Goal: Check status

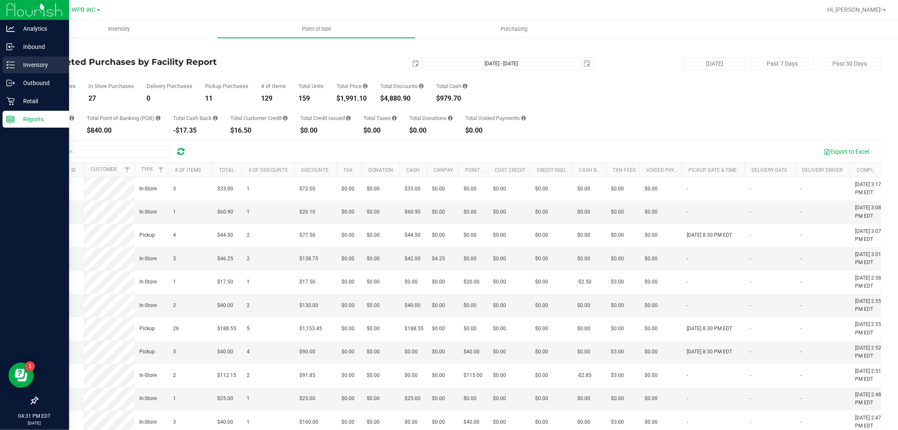
click at [34, 64] on p "Inventory" at bounding box center [40, 65] width 51 height 10
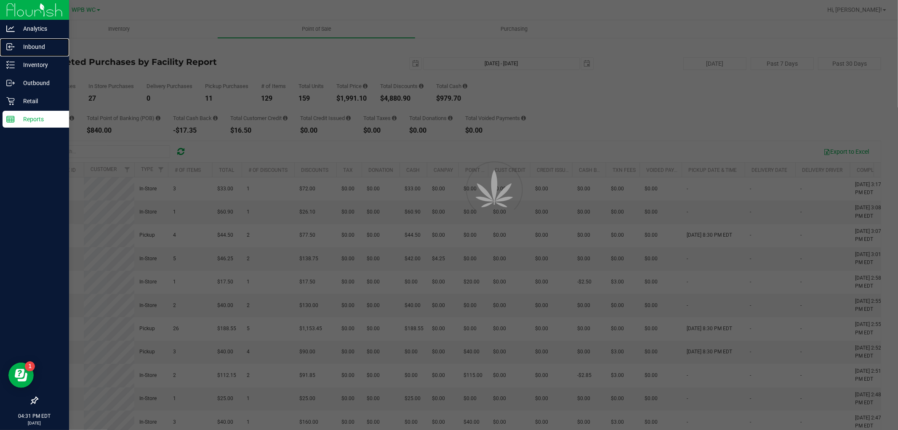
click at [39, 51] on p "Inbound" at bounding box center [40, 47] width 51 height 10
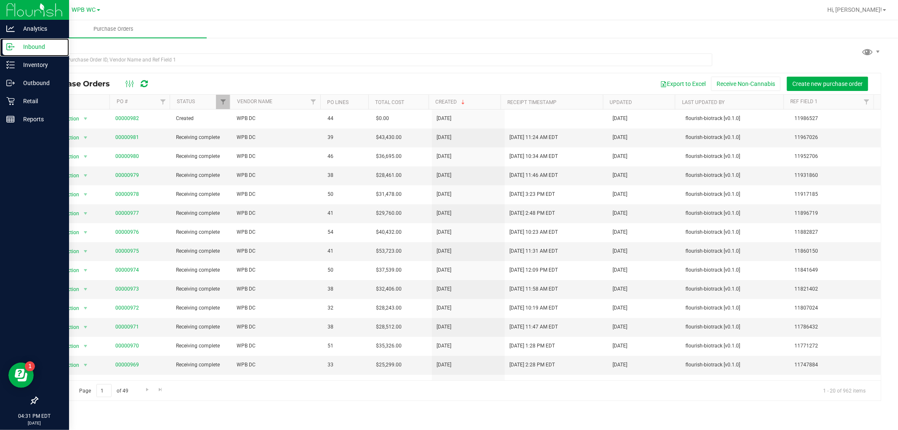
click at [39, 51] on p "Inbound" at bounding box center [40, 47] width 51 height 10
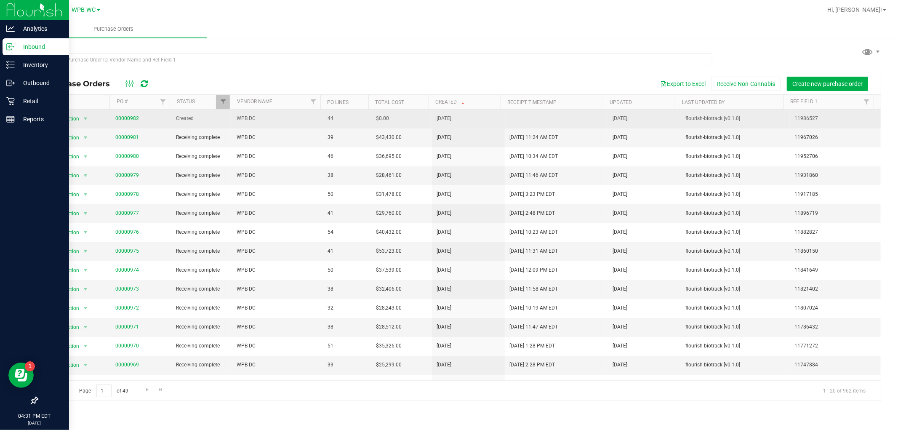
click at [132, 120] on link "00000982" at bounding box center [127, 118] width 24 height 6
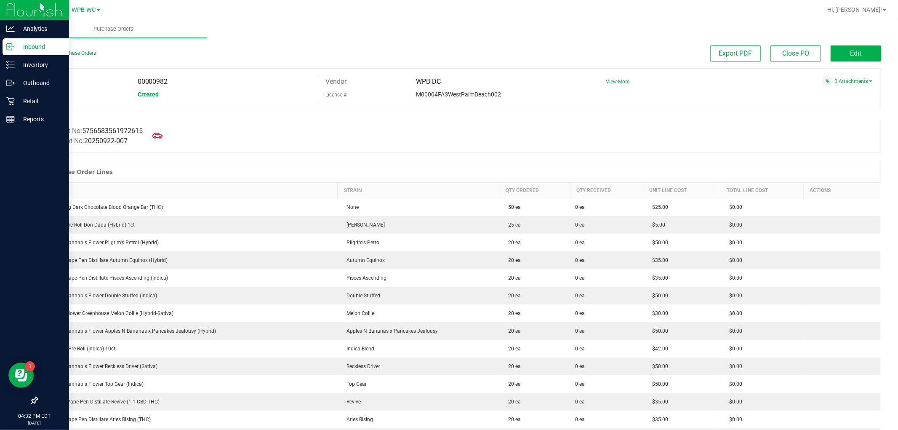
click at [636, 152] on div "Manifest No: 5756583561972615 Shipment No: 20250922-007" at bounding box center [459, 136] width 844 height 34
click at [652, 53] on button "Export PDF" at bounding box center [735, 53] width 51 height 16
click at [26, 122] on p "Reports" at bounding box center [40, 119] width 51 height 10
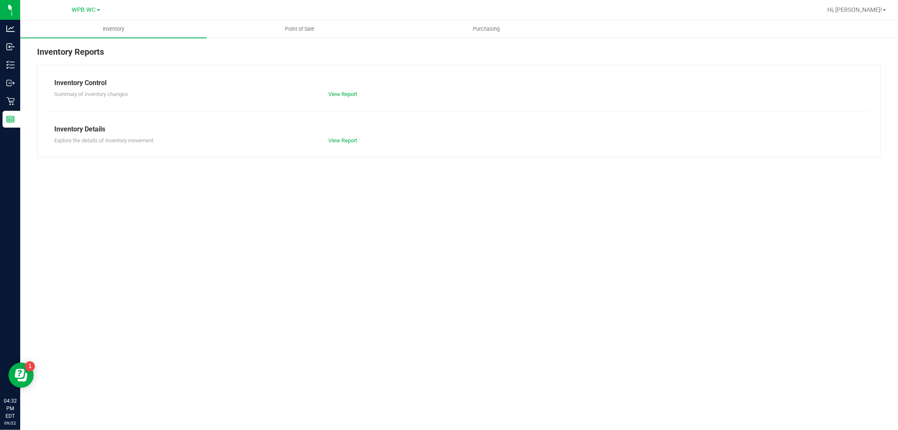
click at [290, 37] on link "Point of Sale" at bounding box center [300, 29] width 186 height 18
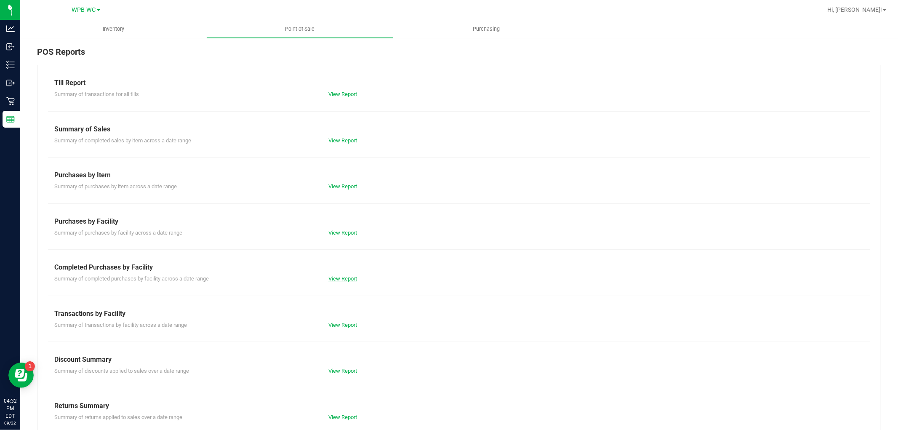
click at [337, 278] on link "View Report" at bounding box center [342, 278] width 29 height 6
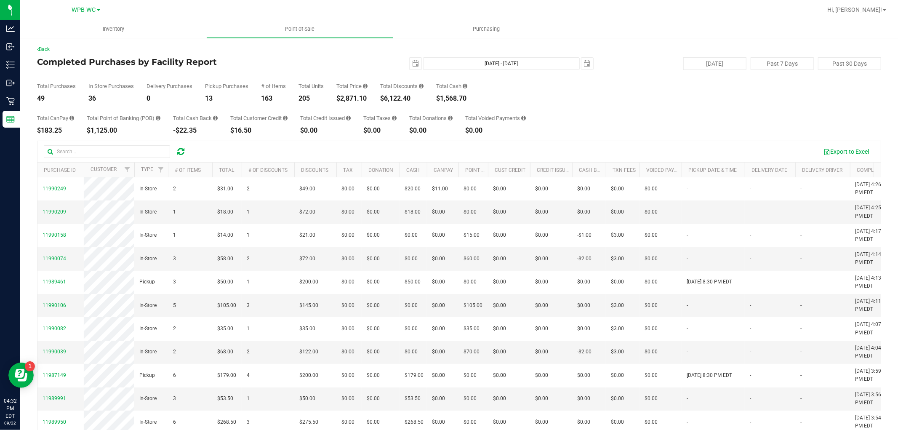
click at [260, 120] on div "Total Customer Credit" at bounding box center [258, 117] width 57 height 5
click at [363, 103] on div "Total CanPay $183.25 Total Point of Banking (POB) $1,125.00 Total Cash Back -$2…" at bounding box center [459, 118] width 844 height 32
click at [528, 99] on div "Total Purchases 49 In Store Purchases 36 Delivery Purchases 0 Pickup Purchases …" at bounding box center [459, 86] width 844 height 32
